Goal: Information Seeking & Learning: Learn about a topic

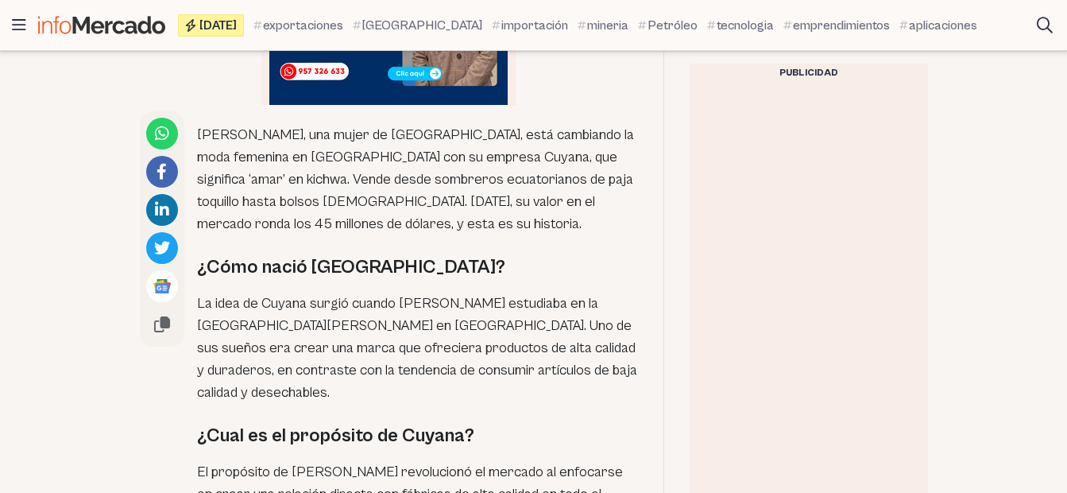
scroll to position [954, 0]
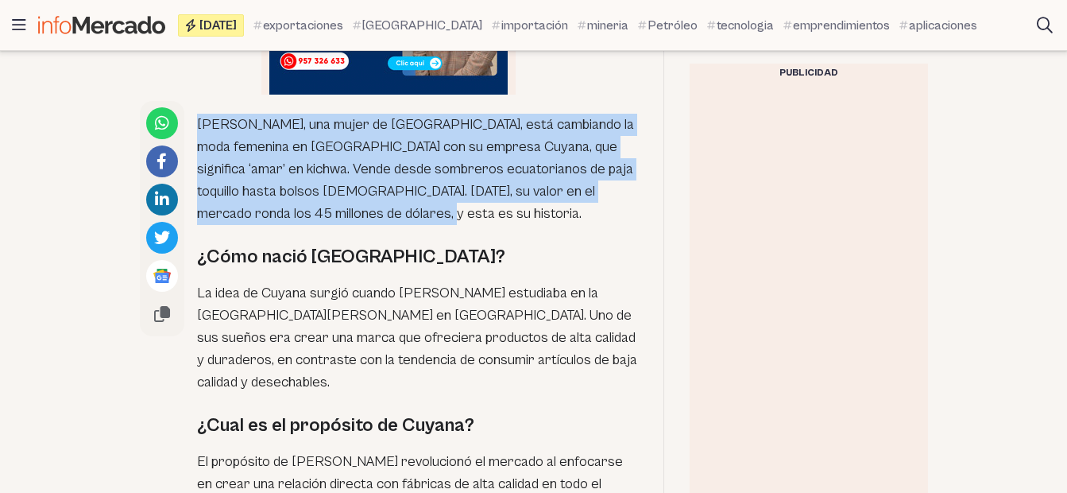
drag, startPoint x: 197, startPoint y: 85, endPoint x: 395, endPoint y: 170, distance: 215.3
click at [395, 170] on p "[PERSON_NAME], una mujer de [GEOGRAPHIC_DATA], está cambiando la moda femenina …" at bounding box center [417, 169] width 441 height 111
copy p "[PERSON_NAME], una mujer de [GEOGRAPHIC_DATA], está cambiando la moda femenina …"
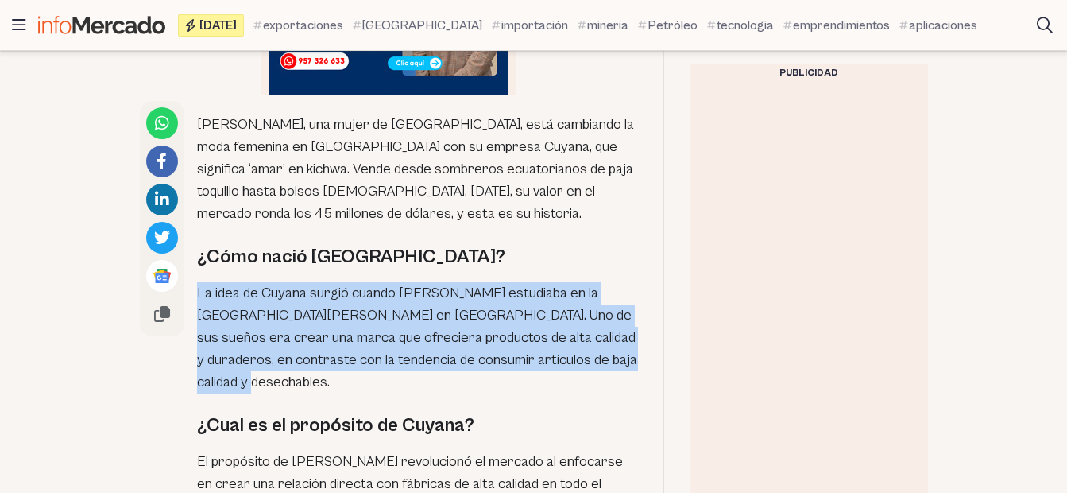
drag, startPoint x: 199, startPoint y: 254, endPoint x: 284, endPoint y: 337, distance: 118.6
click at [284, 337] on p "La idea de Cuyana surgió cuando [PERSON_NAME] estudiaba en la [GEOGRAPHIC_DATA]…" at bounding box center [417, 337] width 441 height 111
copy p "La idea de Cuyana surgió cuando [PERSON_NAME] estudiaba en la [GEOGRAPHIC_DATA]…"
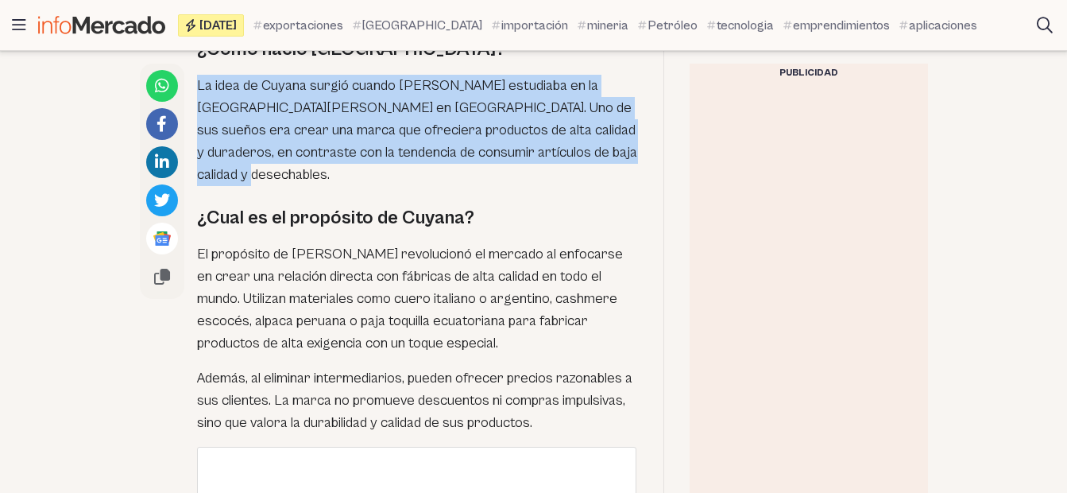
scroll to position [1112, 0]
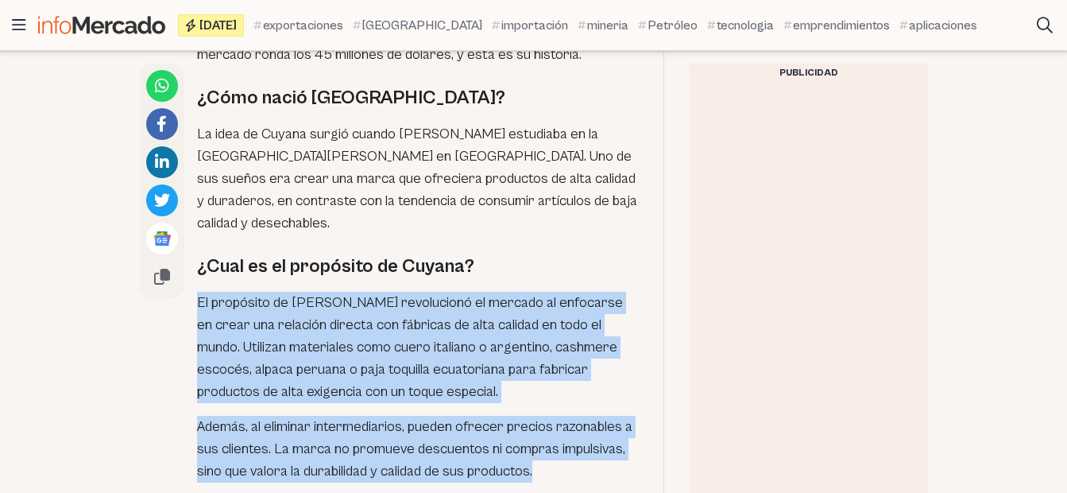
drag, startPoint x: 198, startPoint y: 263, endPoint x: 541, endPoint y: 432, distance: 382.7
copy div "El propósito de Cuyana revolucionó el mercado al enfocarse en crear una relació…"
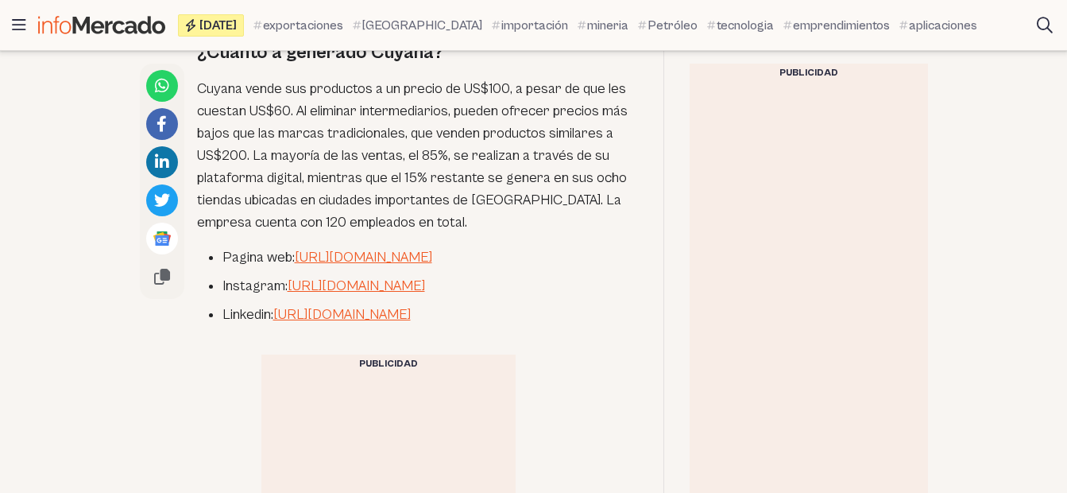
scroll to position [2702, 0]
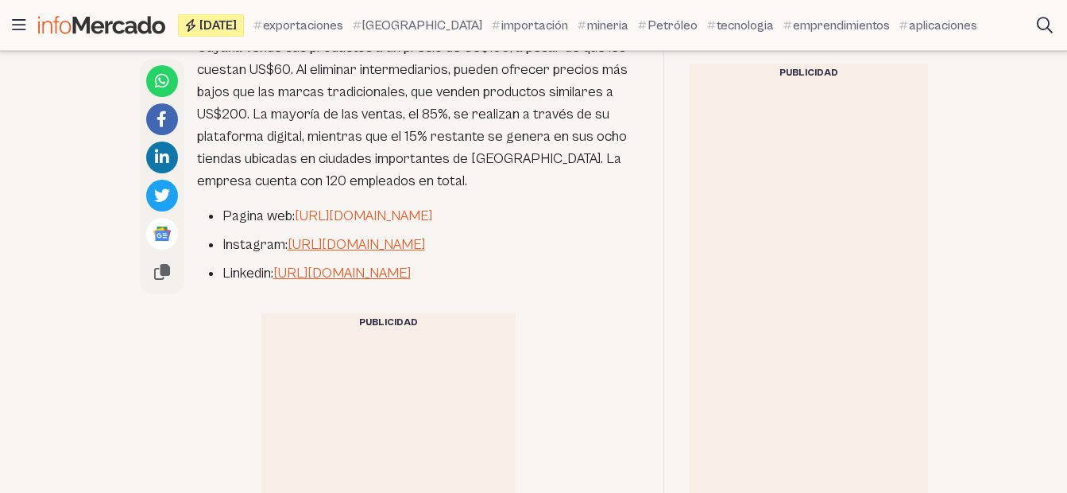
click at [305, 207] on link "[URL][DOMAIN_NAME]" at bounding box center [363, 215] width 137 height 17
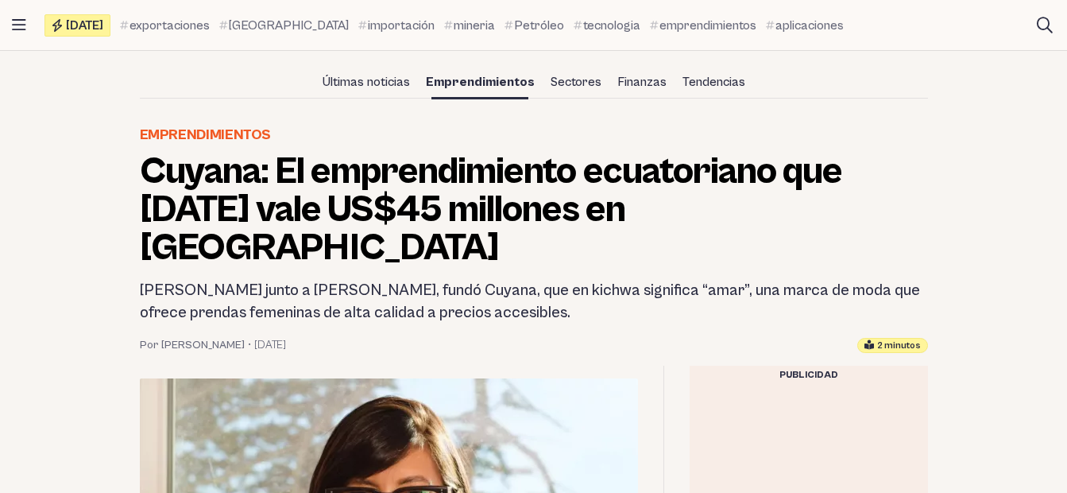
scroll to position [159, 0]
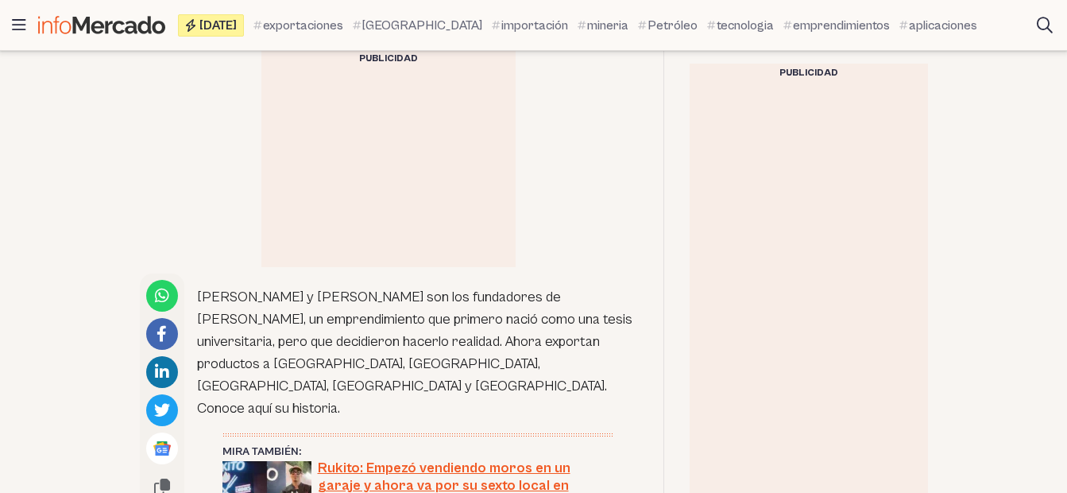
scroll to position [874, 0]
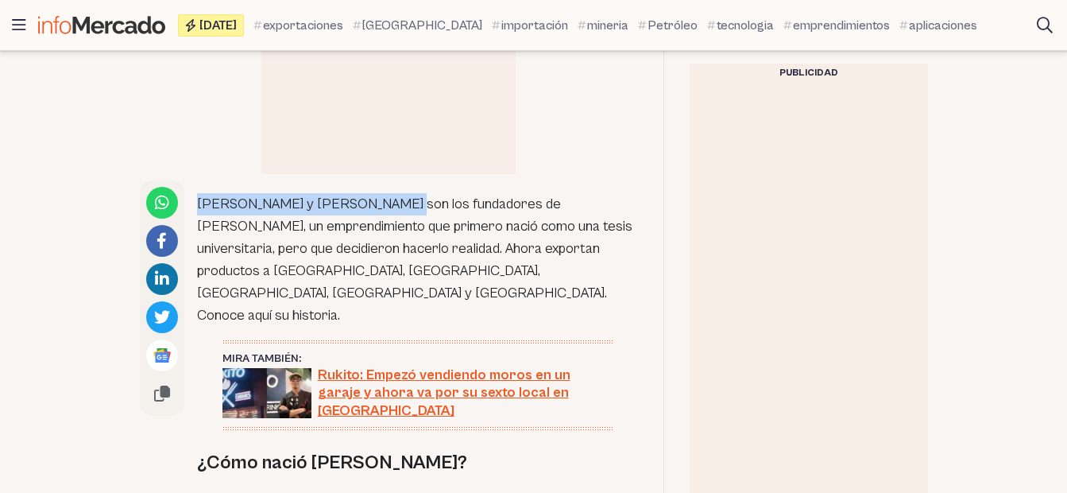
drag, startPoint x: 199, startPoint y: 200, endPoint x: 377, endPoint y: 185, distance: 178.6
copy p "Jaime Santillán y Mario Torres"
click at [220, 200] on p "Jaime Santillán y Mario Torres son los fundadores de Wipala Snacks, un emprendi…" at bounding box center [417, 259] width 441 height 133
click at [197, 208] on p "Jaime Santillán y Mario Torres son los fundadores de Wipala Snacks, un emprendi…" at bounding box center [417, 259] width 441 height 133
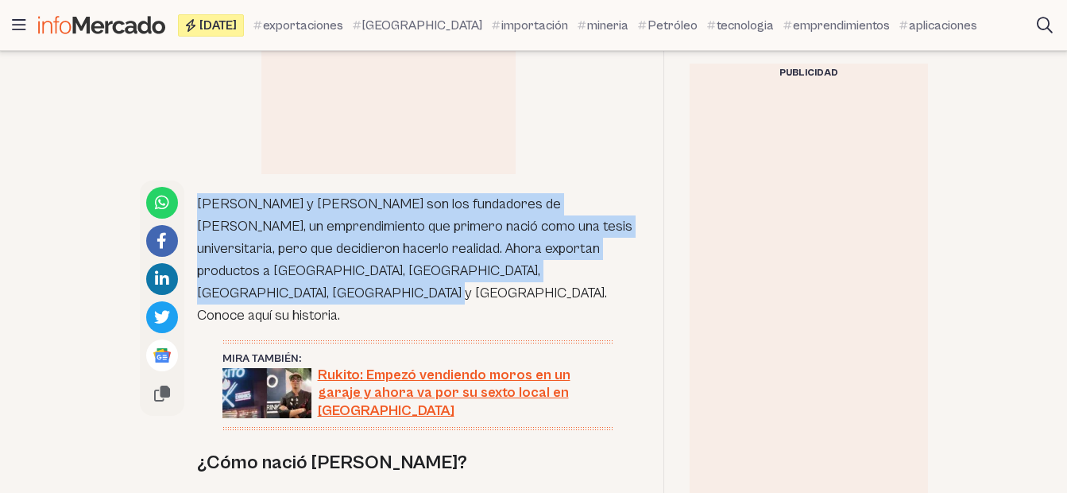
drag, startPoint x: 199, startPoint y: 203, endPoint x: 604, endPoint y: 270, distance: 409.9
click at [604, 270] on p "Jaime Santillán y Mario Torres son los fundadores de Wipala Snacks, un emprendi…" at bounding box center [417, 259] width 441 height 133
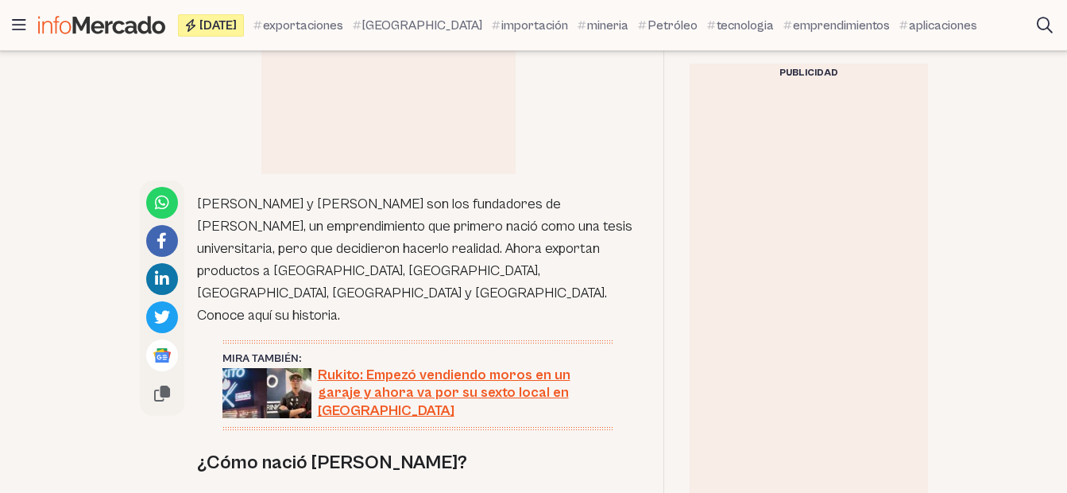
drag, startPoint x: 604, startPoint y: 270, endPoint x: 562, endPoint y: 282, distance: 43.8
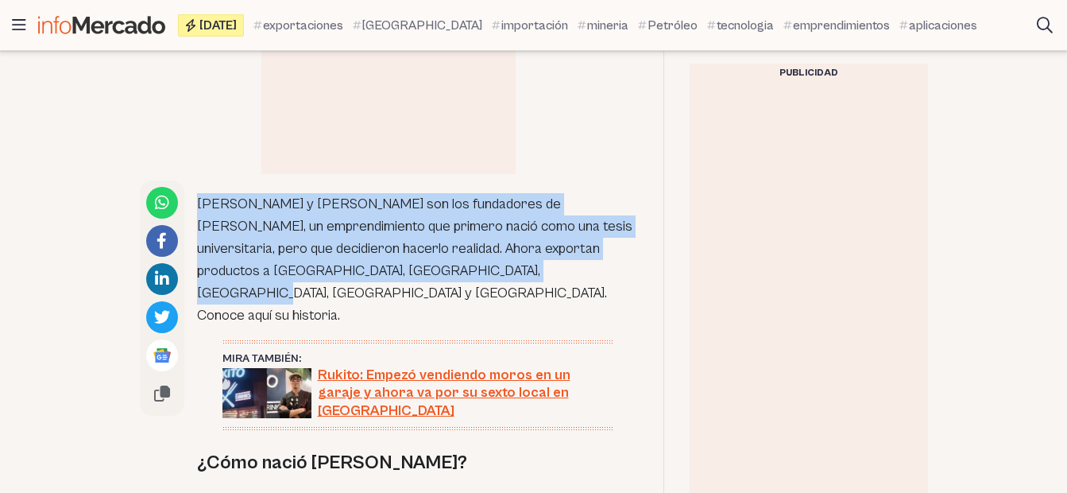
drag, startPoint x: 199, startPoint y: 207, endPoint x: 451, endPoint y: 277, distance: 260.6
click at [451, 277] on p "Jaime Santillán y Mario Torres son los fundadores de Wipala Snacks, un emprendi…" at bounding box center [417, 259] width 441 height 133
copy p "Jaime Santillán y Mario Torres son los fundadores de Wipala Snacks, un emprendi…"
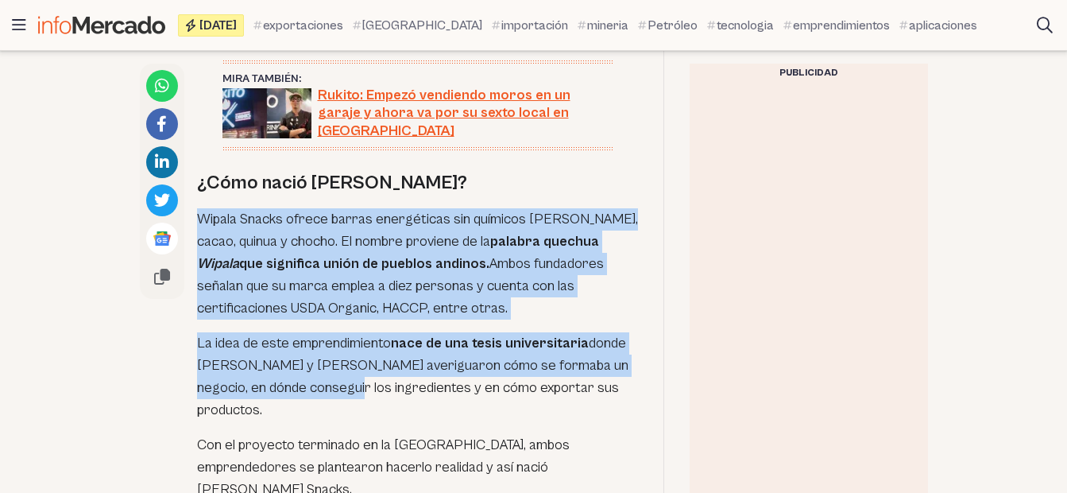
scroll to position [1192, 0]
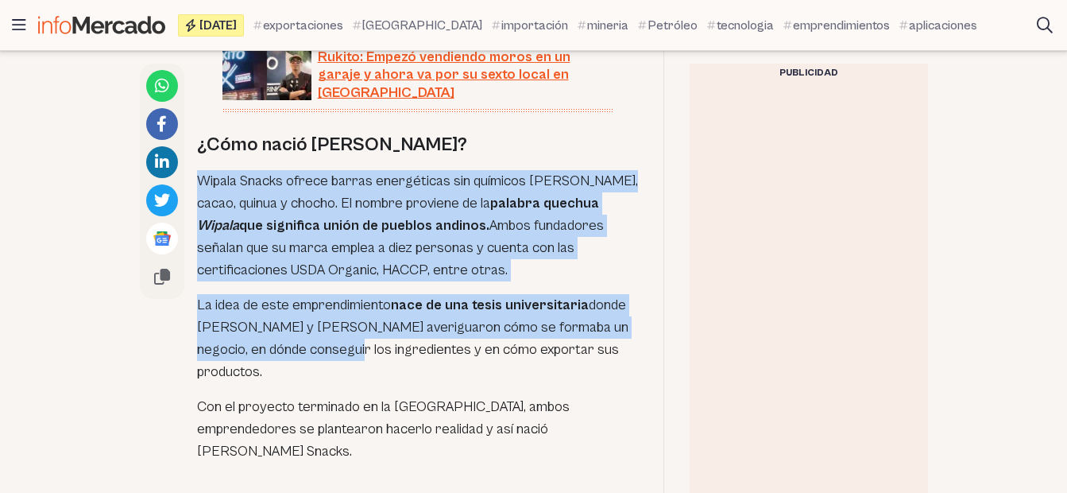
drag, startPoint x: 197, startPoint y: 211, endPoint x: 332, endPoint y: 375, distance: 212.2
copy div "Wipala Snacks ofrece barras energéticas sin químicos de banano, piña, cacao, qu…"
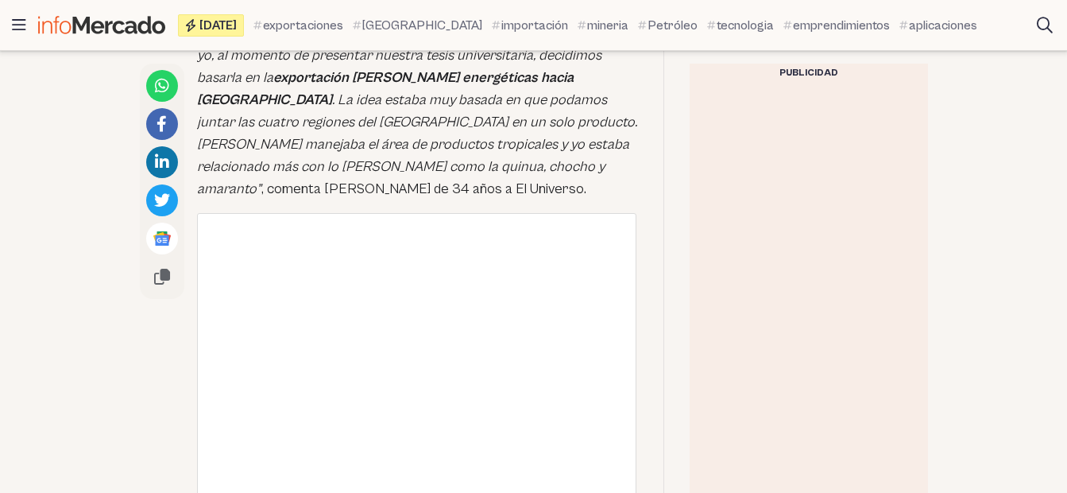
scroll to position [1669, 0]
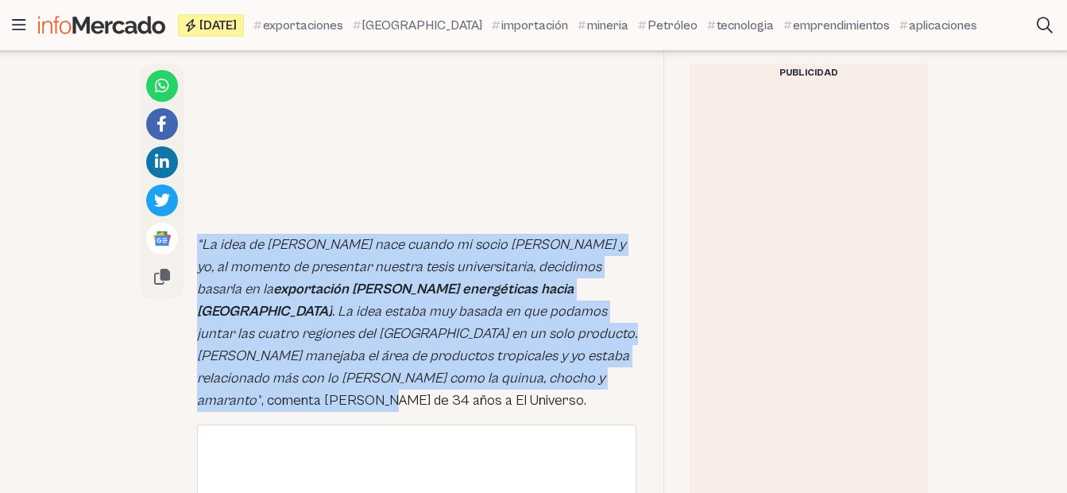
drag, startPoint x: 199, startPoint y: 172, endPoint x: 431, endPoint y: 304, distance: 266.9
click at [431, 304] on p "“La idea de Wipala nace cuando mi socio Mario y yo, al momento de presentar nue…" at bounding box center [417, 323] width 441 height 178
copy p "“La idea de Wipala nace cuando mi socio Mario y yo, al momento de presentar nue…"
